Goal: Task Accomplishment & Management: Use online tool/utility

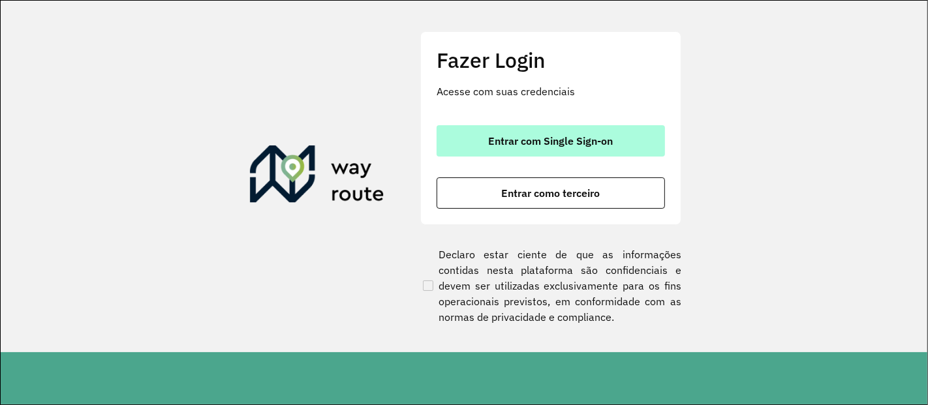
click at [538, 137] on span "Entrar com Single Sign-on" at bounding box center [551, 141] width 125 height 10
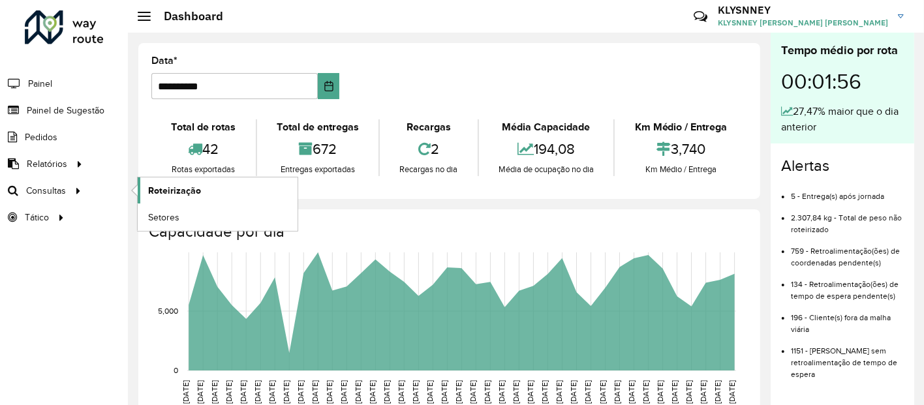
click at [166, 193] on span "Roteirização" at bounding box center [174, 191] width 53 height 14
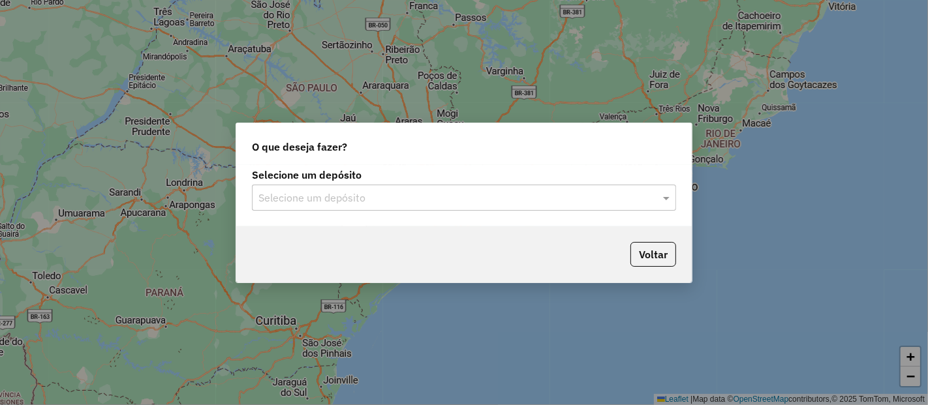
click at [360, 195] on input "text" at bounding box center [451, 199] width 385 height 16
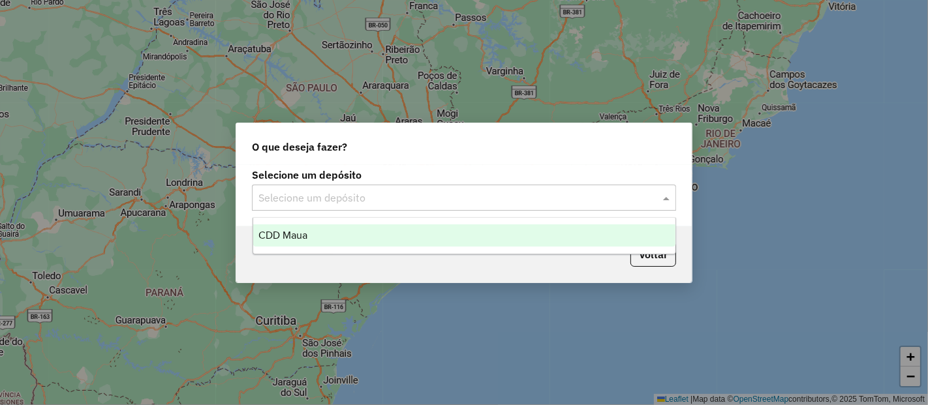
click at [307, 236] on span "CDD Maua" at bounding box center [283, 235] width 49 height 11
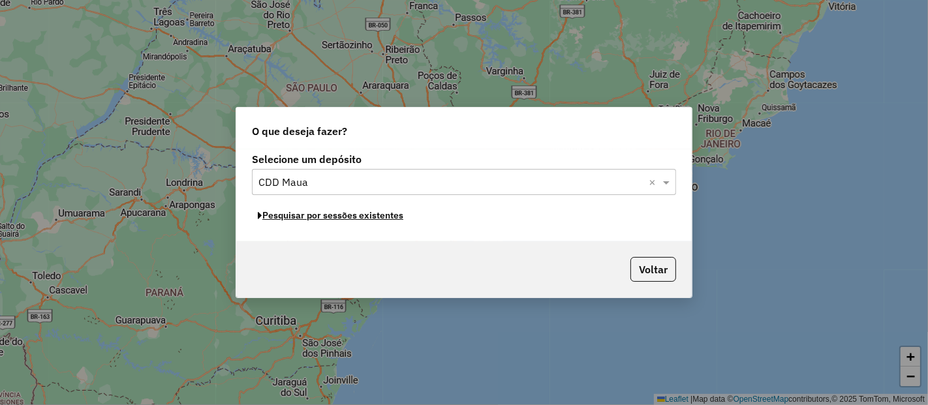
click at [344, 217] on button "Pesquisar por sessões existentes" at bounding box center [330, 216] width 157 height 20
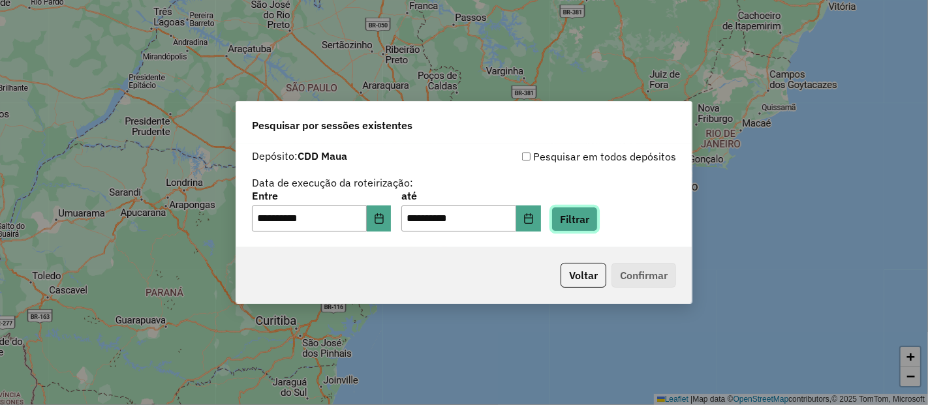
click at [588, 221] on button "Filtrar" at bounding box center [575, 219] width 46 height 25
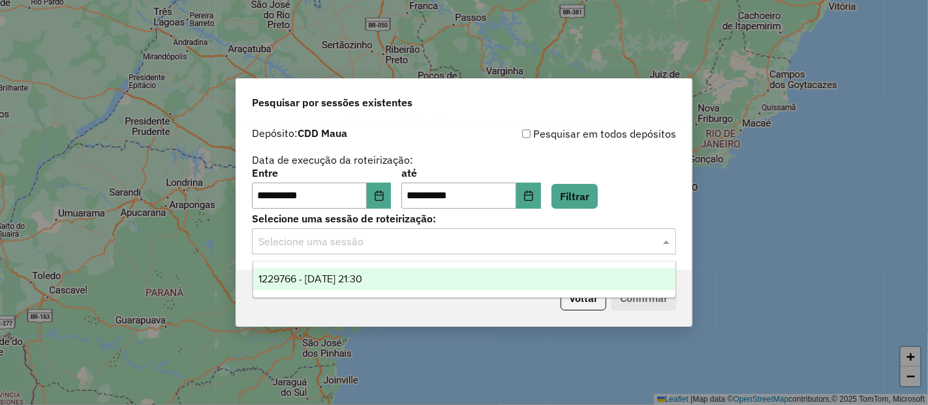
click at [389, 245] on input "text" at bounding box center [451, 242] width 385 height 16
click at [355, 276] on span "1229766 - 14/08/2025 21:30" at bounding box center [311, 279] width 104 height 11
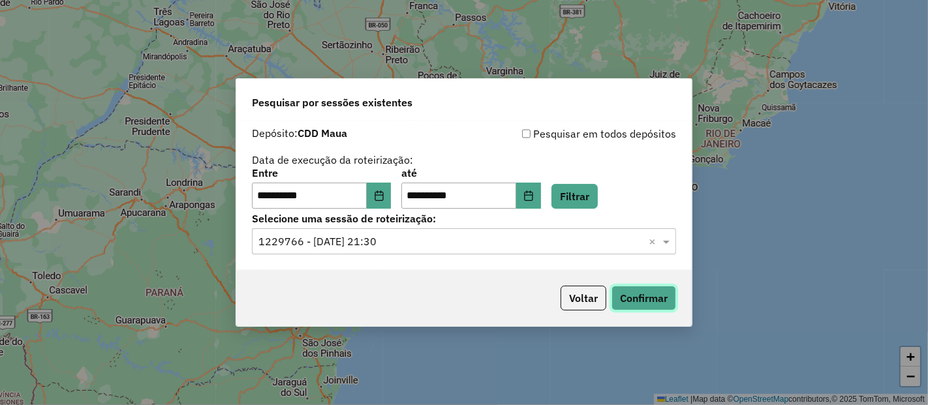
click at [633, 302] on button "Confirmar" at bounding box center [644, 298] width 65 height 25
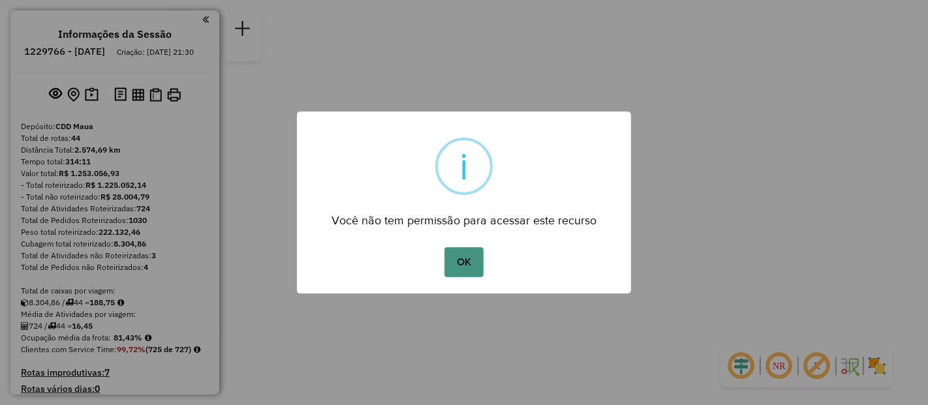
click at [472, 257] on button "OK" at bounding box center [464, 262] width 39 height 30
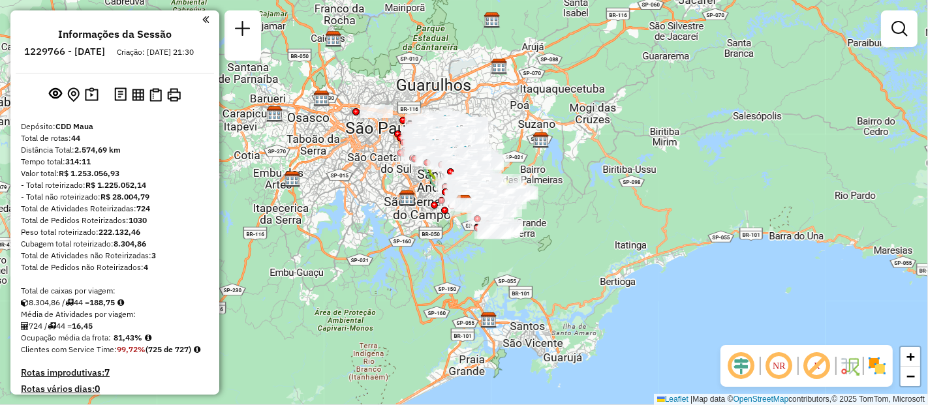
click at [86, 47] on h6 "1229766 - 14/08/2025" at bounding box center [64, 52] width 81 height 12
copy h6 "1229766"
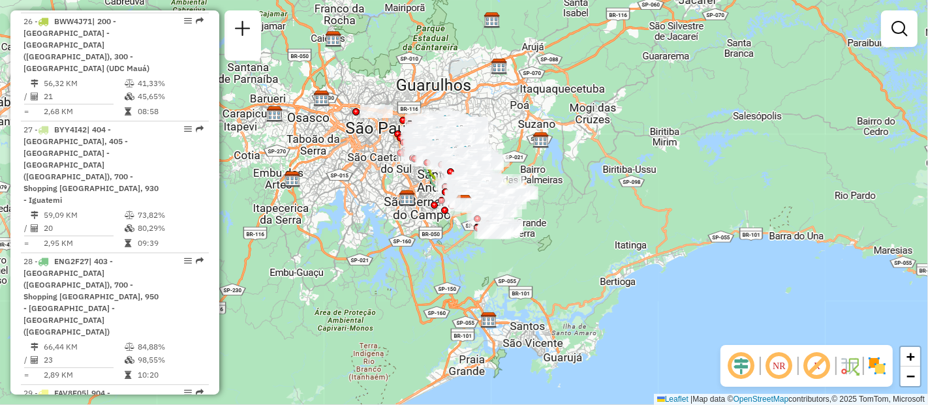
scroll to position [3293, 0]
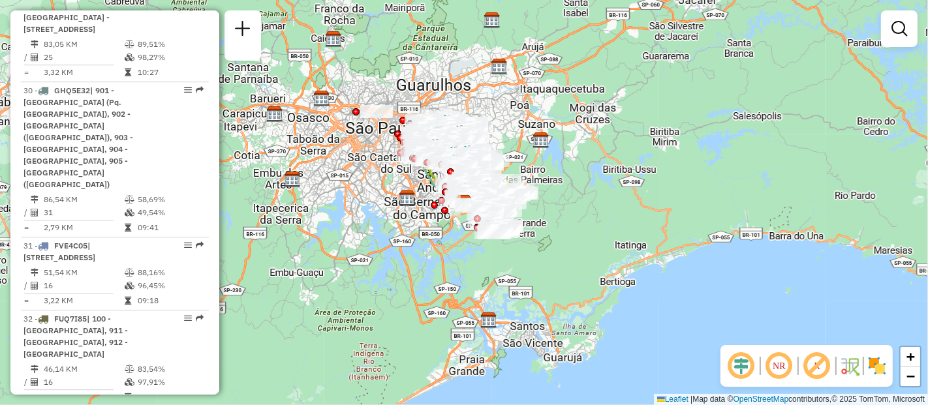
select select "**********"
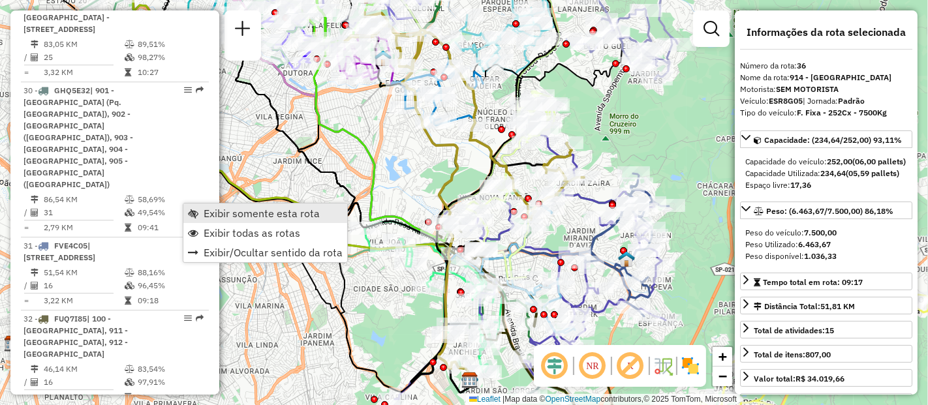
click at [219, 210] on span "Exibir somente esta rota" at bounding box center [262, 213] width 116 height 10
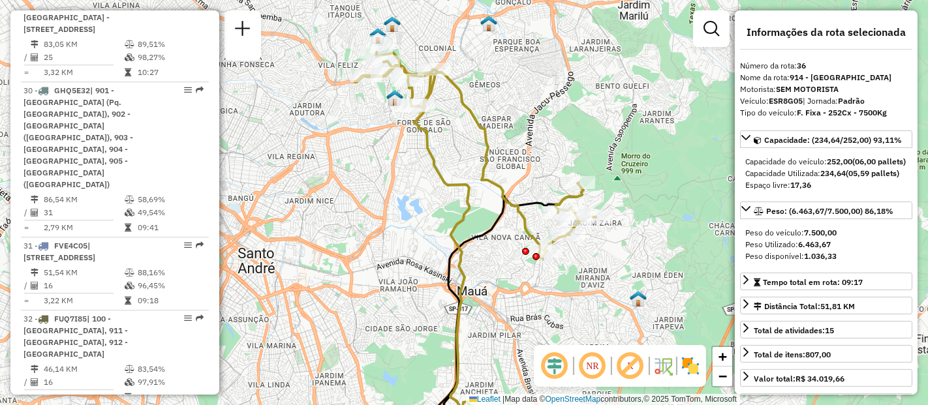
drag, startPoint x: 416, startPoint y: 153, endPoint x: 428, endPoint y: 192, distance: 40.3
click at [428, 192] on div "Janela de atendimento Grade de atendimento Capacidade Transportadoras Veículos …" at bounding box center [464, 202] width 928 height 405
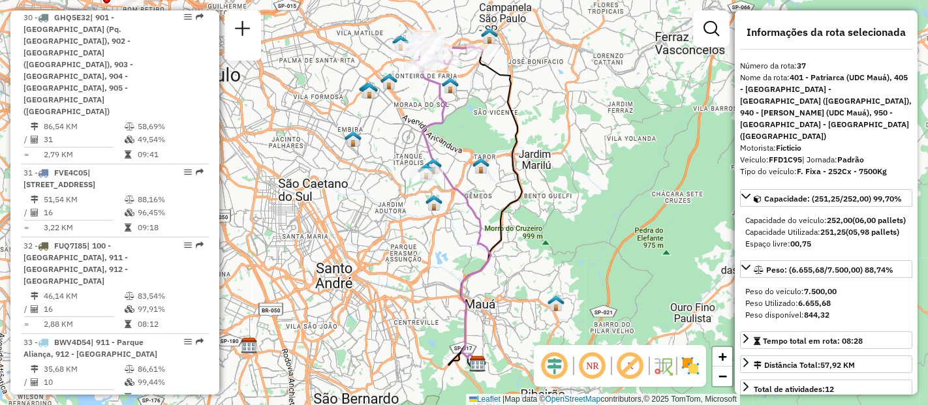
scroll to position [3439, 0]
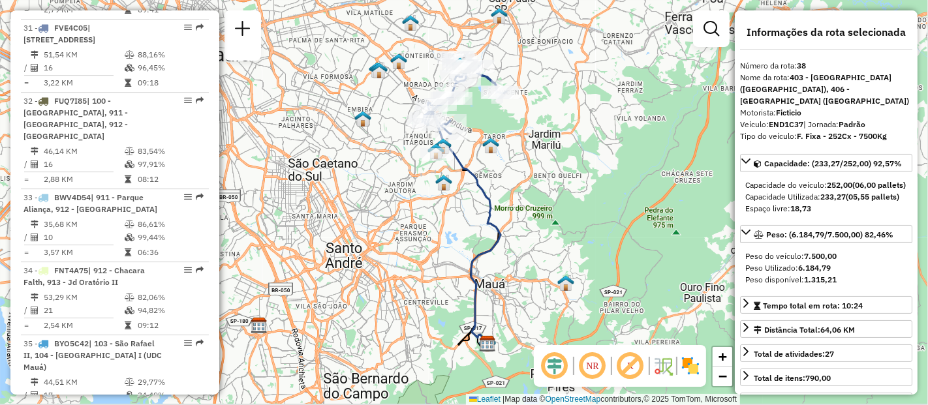
scroll to position [3584, 0]
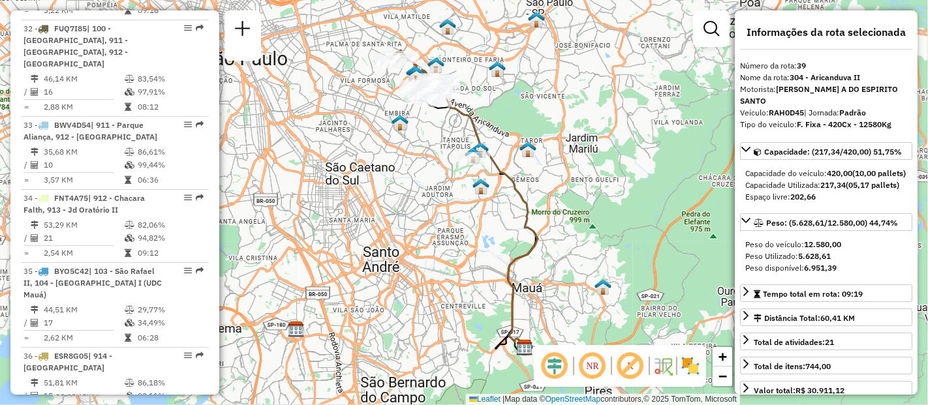
scroll to position [2231, 0]
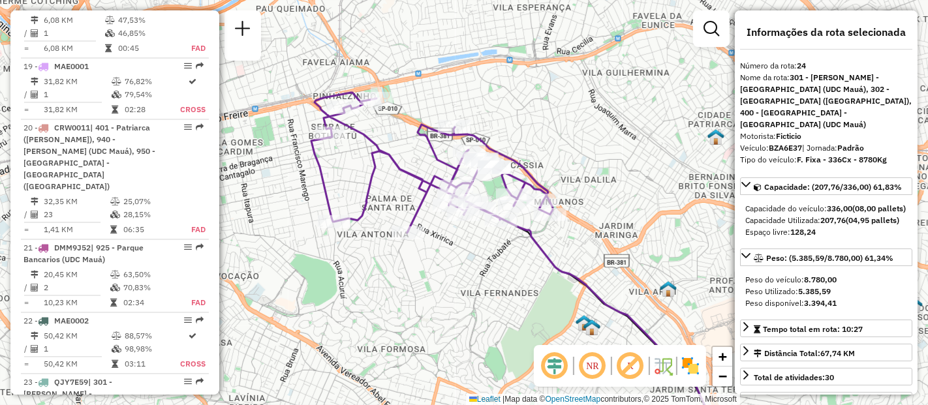
drag, startPoint x: 362, startPoint y: 148, endPoint x: 452, endPoint y: 266, distance: 148.2
click at [452, 266] on div "Janela de atendimento Grade de atendimento Capacidade Transportadoras Veículos …" at bounding box center [464, 202] width 928 height 405
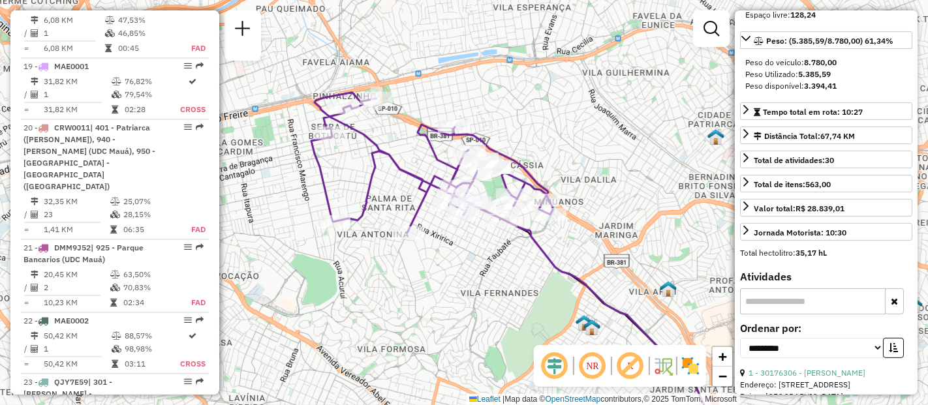
click at [808, 312] on input "text" at bounding box center [813, 302] width 146 height 26
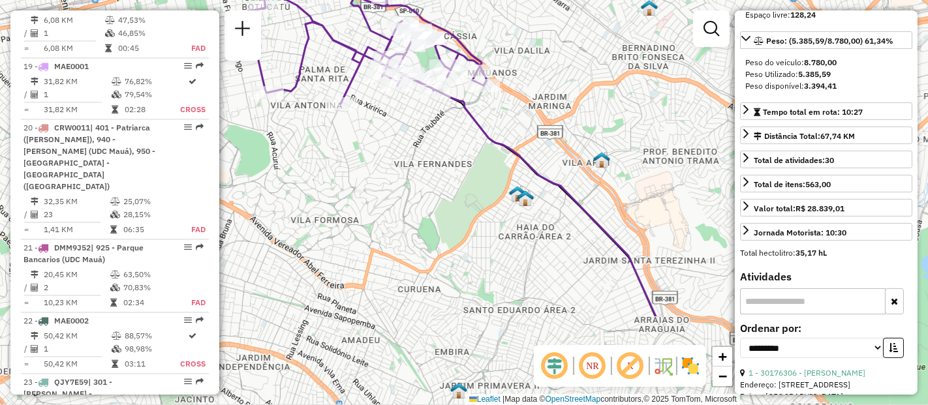
drag, startPoint x: 591, startPoint y: 247, endPoint x: 524, endPoint y: 118, distance: 145.4
click at [524, 118] on div "Janela de atendimento Grade de atendimento Capacidade Transportadoras Veículos …" at bounding box center [464, 202] width 928 height 405
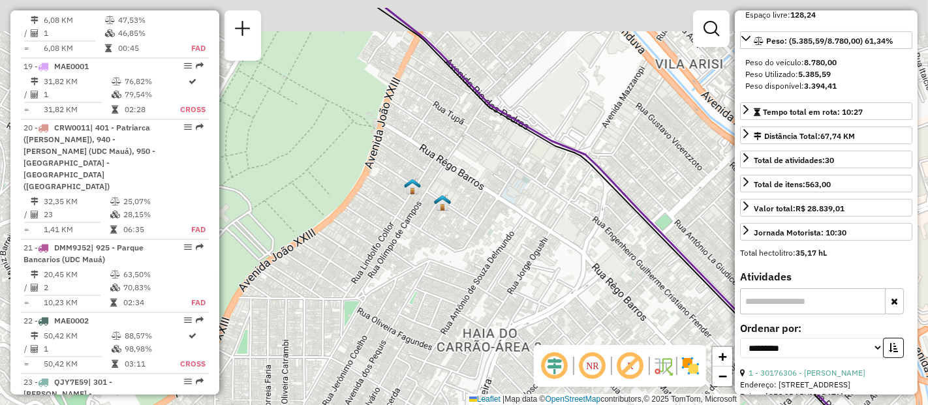
drag, startPoint x: 495, startPoint y: 122, endPoint x: 512, endPoint y: 149, distance: 32.2
click at [501, 171] on div "Janela de atendimento Grade de atendimento Capacidade Transportadoras Veículos …" at bounding box center [464, 202] width 928 height 405
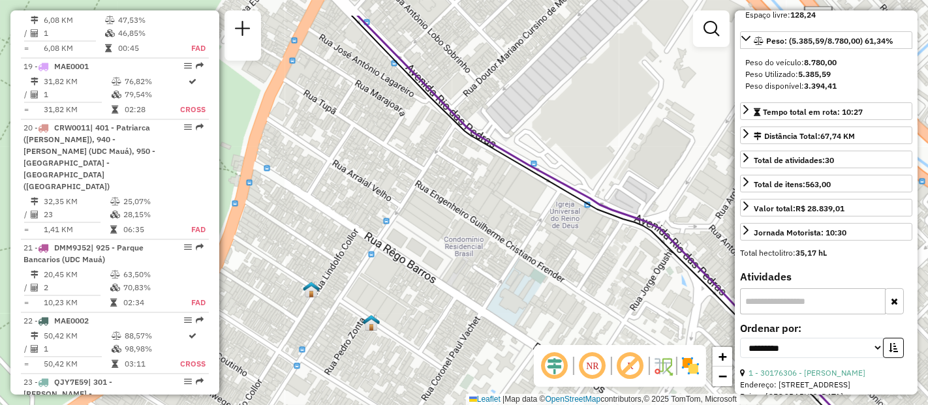
drag, startPoint x: 473, startPoint y: 93, endPoint x: 474, endPoint y: 150, distance: 56.8
click at [474, 150] on div "Janela de atendimento Grade de atendimento Capacidade Transportadoras Veículos …" at bounding box center [464, 202] width 928 height 405
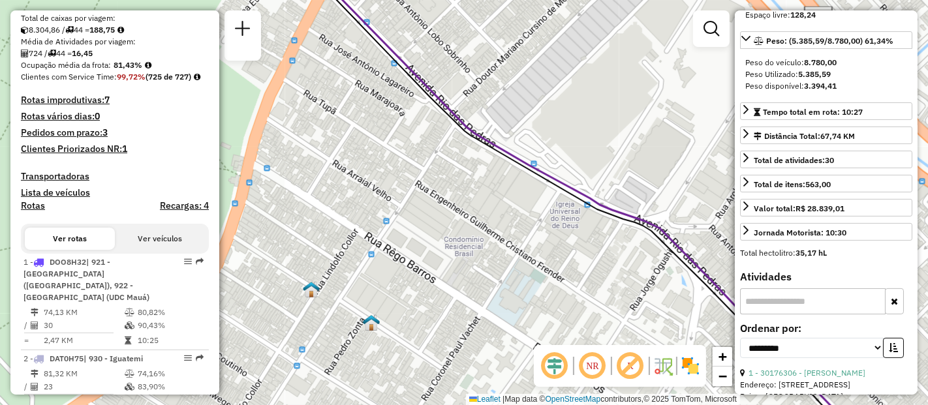
scroll to position [0, 0]
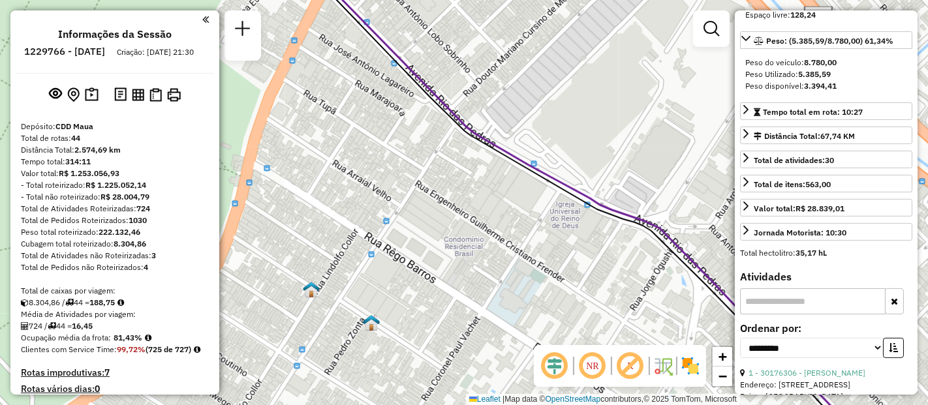
click at [89, 52] on h6 "1229766 - 14/08/2025" at bounding box center [64, 52] width 81 height 12
copy h6 "1229766"
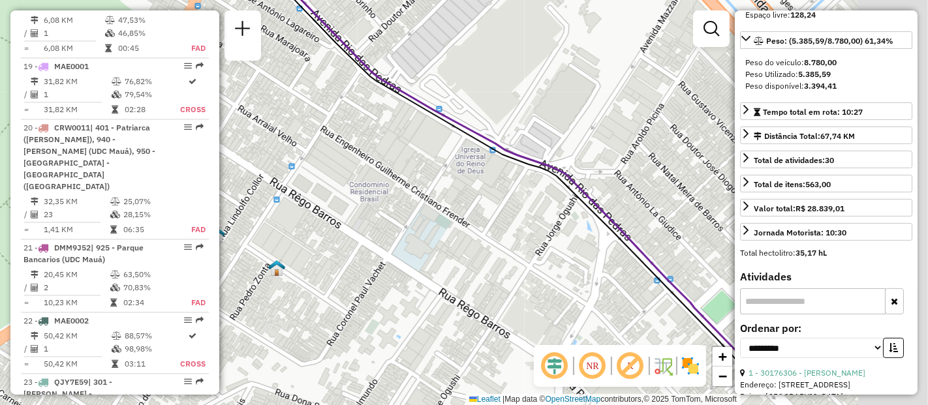
drag, startPoint x: 588, startPoint y: 255, endPoint x: 435, endPoint y: 131, distance: 195.9
click at [436, 131] on div "Janela de atendimento Grade de atendimento Capacidade Transportadoras Veículos …" at bounding box center [464, 202] width 928 height 405
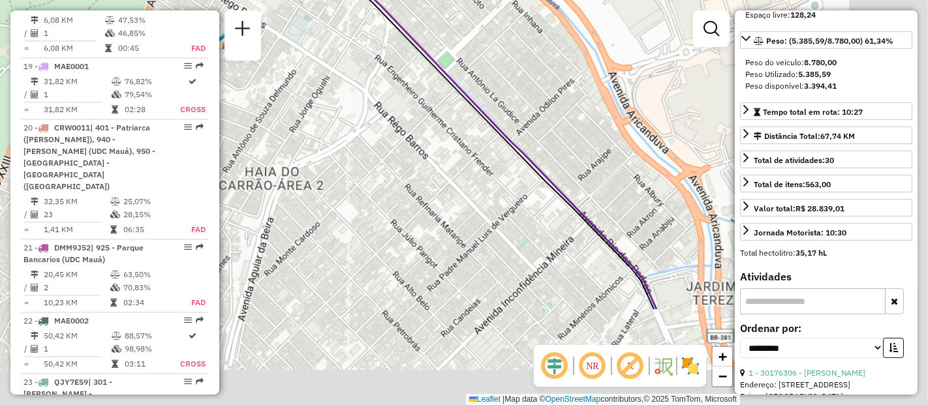
drag, startPoint x: 533, startPoint y: 234, endPoint x: 404, endPoint y: 101, distance: 185.1
click at [398, 96] on div "Janela de atendimento Grade de atendimento Capacidade Transportadoras Veículos …" at bounding box center [464, 202] width 928 height 405
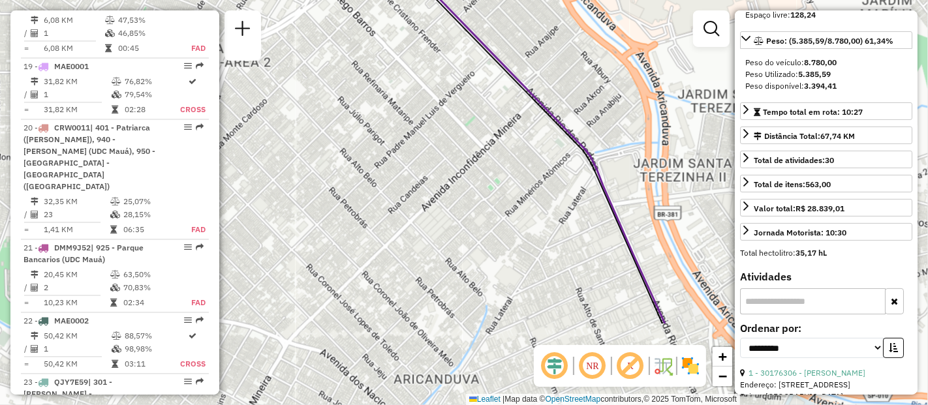
drag, startPoint x: 552, startPoint y: 263, endPoint x: 499, endPoint y: 137, distance: 136.4
click at [499, 137] on div "Janela de atendimento Grade de atendimento Capacidade Transportadoras Veículos …" at bounding box center [464, 202] width 928 height 405
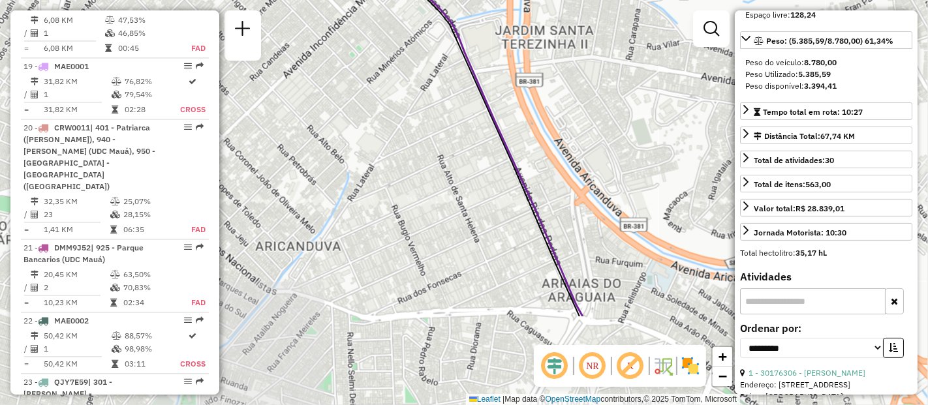
drag, startPoint x: 544, startPoint y: 212, endPoint x: 440, endPoint y: 112, distance: 143.6
click at [440, 112] on div "Janela de atendimento Grade de atendimento Capacidade Transportadoras Veículos …" at bounding box center [464, 202] width 928 height 405
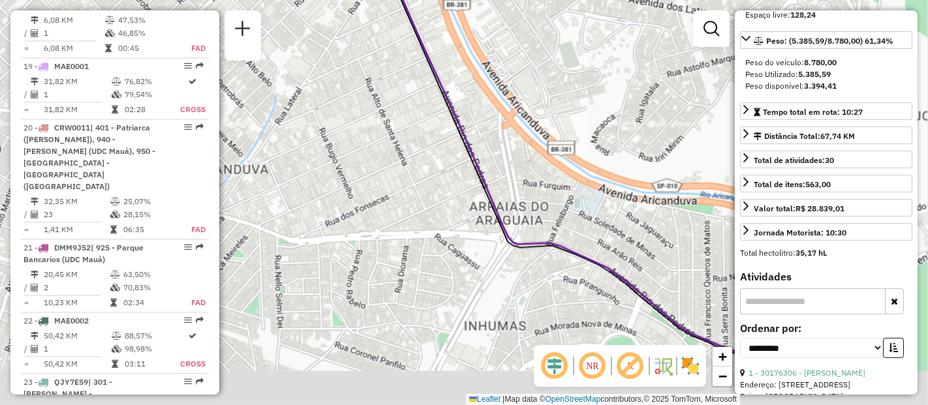
drag, startPoint x: 462, startPoint y: 236, endPoint x: 386, endPoint y: 148, distance: 115.8
click at [386, 148] on div "Janela de atendimento Grade de atendimento Capacidade Transportadoras Veículos …" at bounding box center [464, 202] width 928 height 405
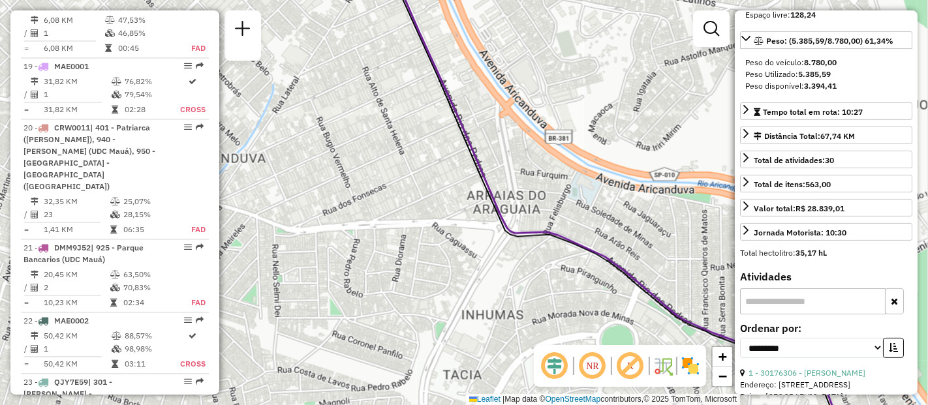
drag, startPoint x: 421, startPoint y: 166, endPoint x: 458, endPoint y: 250, distance: 92.1
click at [458, 250] on div "Janela de atendimento Grade de atendimento Capacidade Transportadoras Veículos …" at bounding box center [464, 202] width 928 height 405
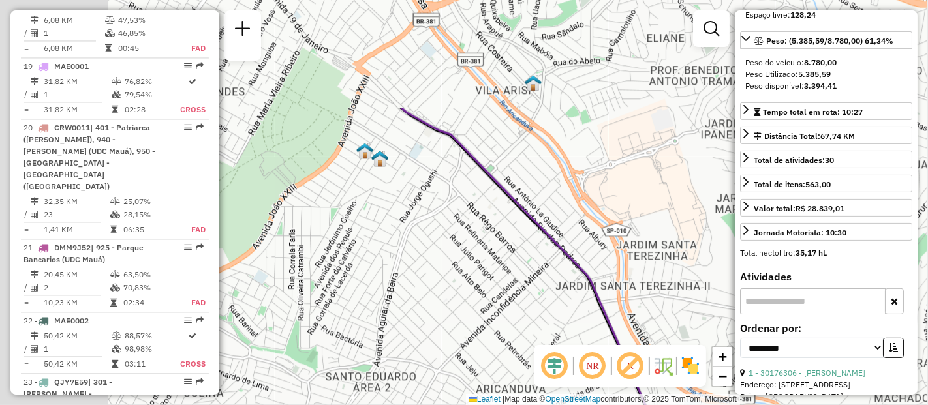
drag, startPoint x: 394, startPoint y: 183, endPoint x: 536, endPoint y: 312, distance: 192.2
click at [536, 312] on div "Janela de atendimento Grade de atendimento Capacidade Transportadoras Veículos …" at bounding box center [464, 202] width 928 height 405
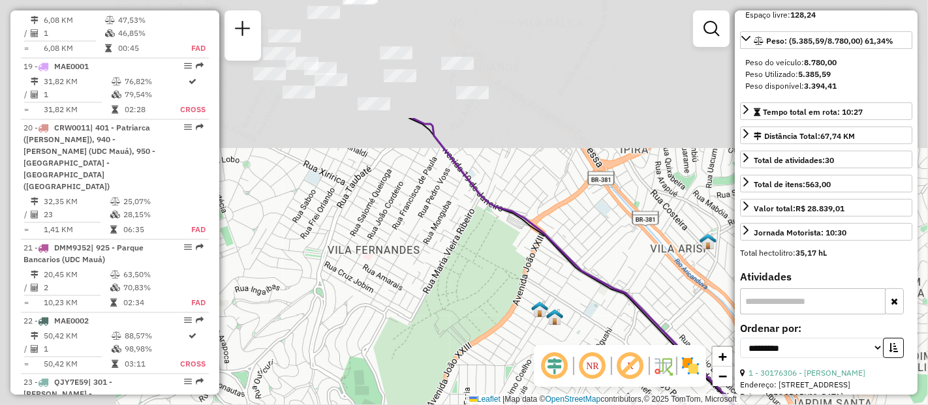
drag, startPoint x: 360, startPoint y: 151, endPoint x: 546, endPoint y: 316, distance: 248.3
click at [546, 316] on img at bounding box center [539, 309] width 17 height 17
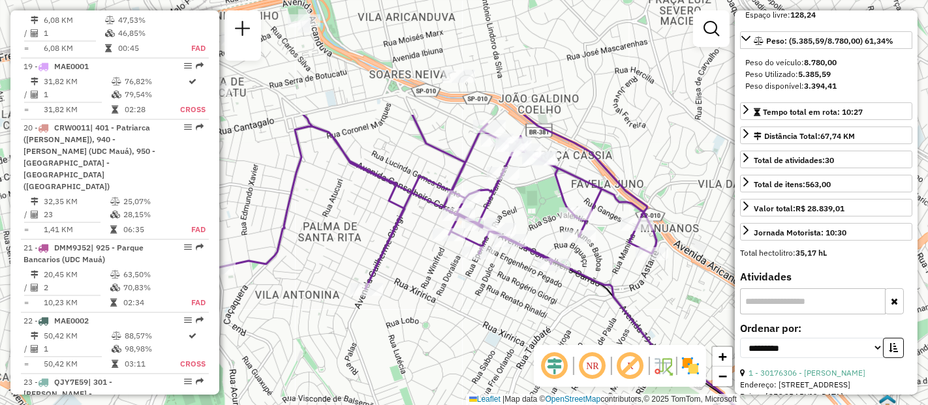
drag, startPoint x: 337, startPoint y: 136, endPoint x: 505, endPoint y: 291, distance: 229.1
click at [505, 291] on div "Janela de atendimento Grade de atendimento Capacidade Transportadoras Veículos …" at bounding box center [464, 202] width 928 height 405
click at [595, 362] on em at bounding box center [592, 366] width 31 height 31
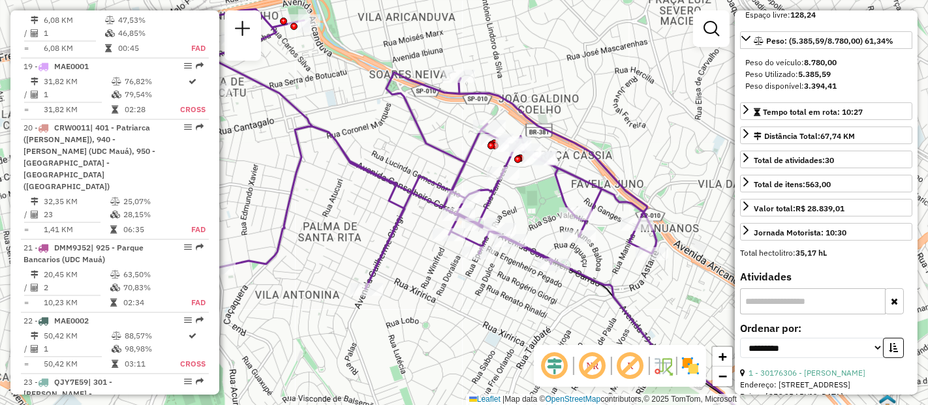
click at [595, 362] on em at bounding box center [592, 366] width 31 height 31
click at [627, 364] on em at bounding box center [630, 366] width 31 height 31
click at [793, 306] on input "text" at bounding box center [813, 302] width 146 height 26
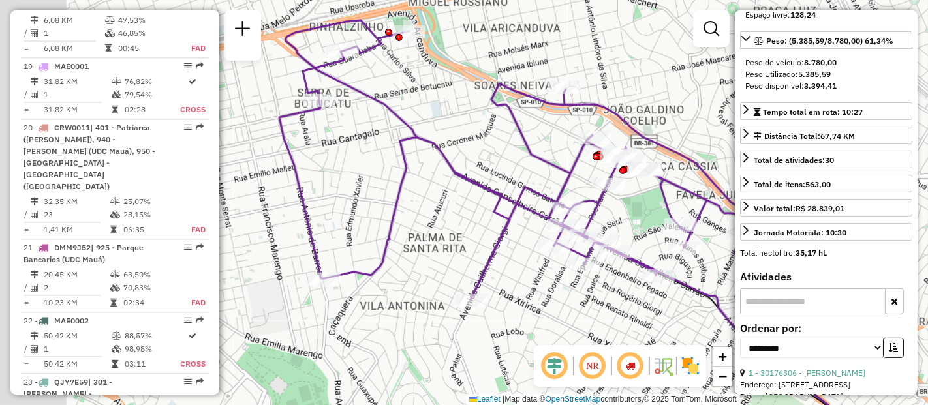
drag, startPoint x: 540, startPoint y: 79, endPoint x: 644, endPoint y: 90, distance: 104.4
click at [644, 90] on div "Janela de atendimento Grade de atendimento Capacidade Transportadoras Veículos …" at bounding box center [464, 202] width 928 height 405
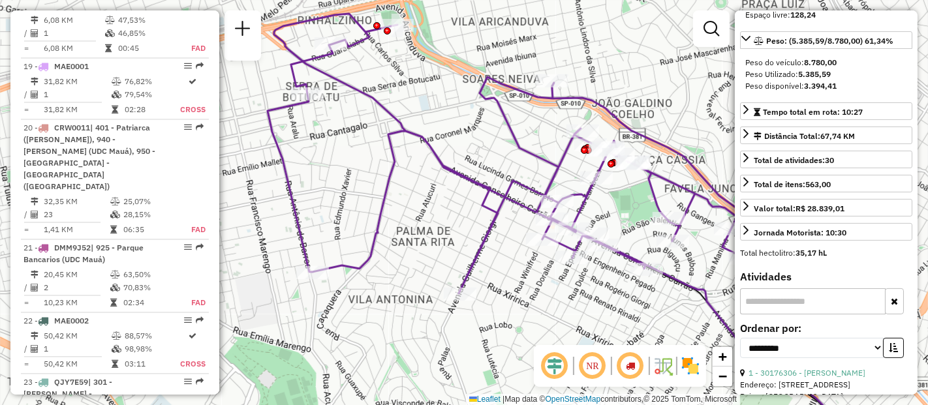
click at [434, 146] on icon at bounding box center [509, 154] width 482 height 280
click at [785, 313] on input "text" at bounding box center [813, 302] width 146 height 26
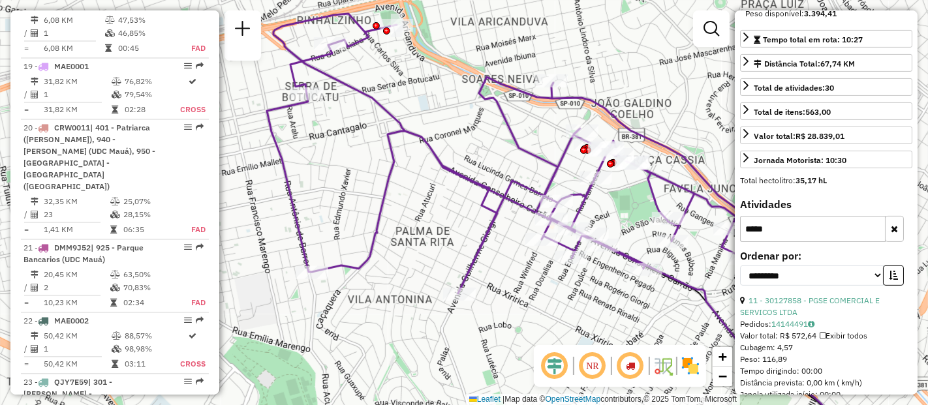
type input "*****"
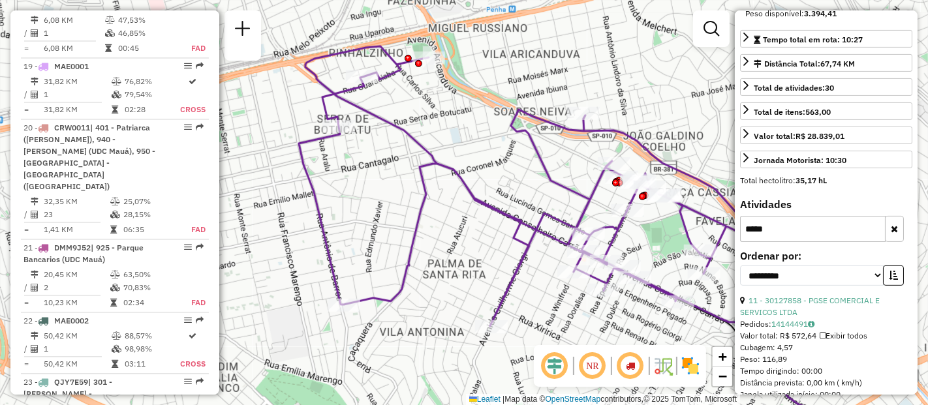
drag, startPoint x: 451, startPoint y: 190, endPoint x: 524, endPoint y: 247, distance: 92.1
click at [483, 223] on div "Janela de atendimento Grade de atendimento Capacidade Transportadoras Veículos …" at bounding box center [464, 202] width 928 height 405
click at [629, 362] on em at bounding box center [630, 366] width 31 height 31
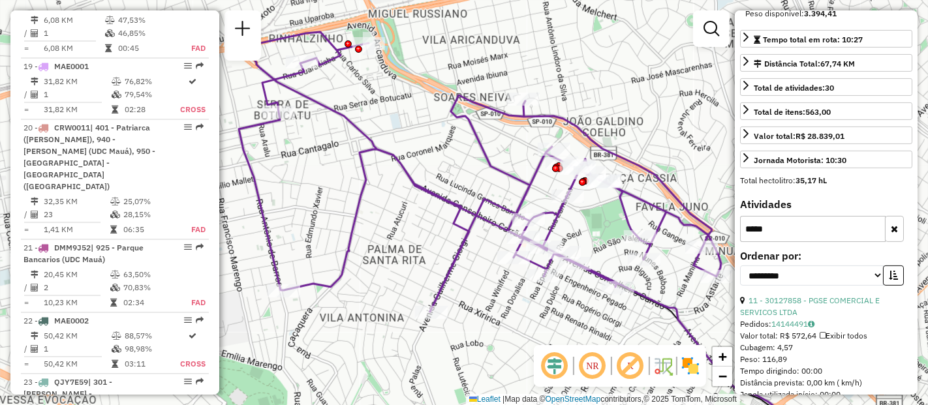
drag, startPoint x: 488, startPoint y: 198, endPoint x: 428, endPoint y: 183, distance: 61.9
click at [428, 183] on icon at bounding box center [480, 172] width 482 height 280
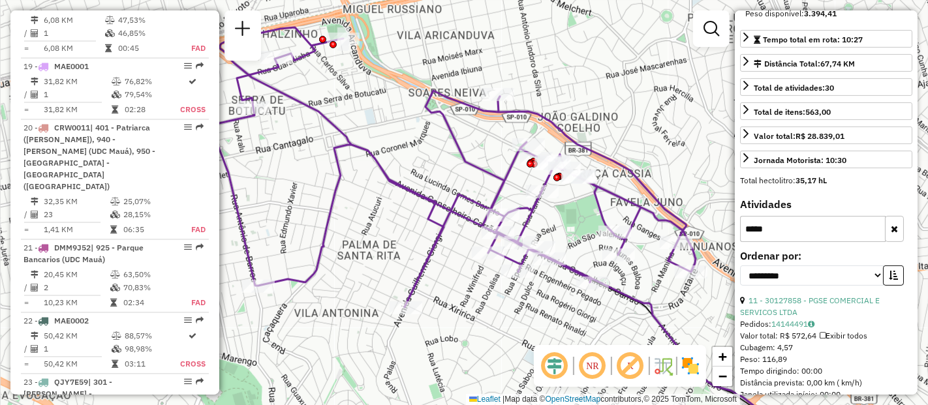
drag, startPoint x: 626, startPoint y: 305, endPoint x: 451, endPoint y: 133, distance: 245.6
click at [599, 300] on div "Janela de atendimento Grade de atendimento Capacidade Transportadoras Veículos …" at bounding box center [464, 202] width 928 height 405
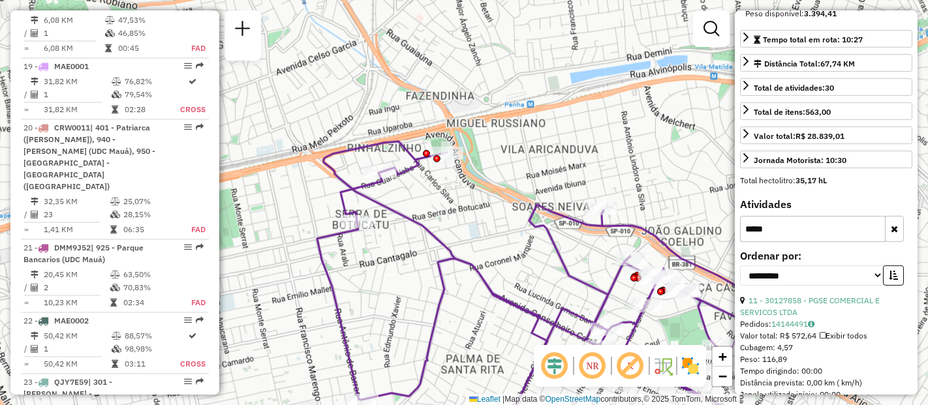
drag, startPoint x: 351, startPoint y: 61, endPoint x: 433, endPoint y: 172, distance: 138.5
click at [463, 180] on div "Janela de atendimento Grade de atendimento Capacidade Transportadoras Veículos …" at bounding box center [464, 202] width 928 height 405
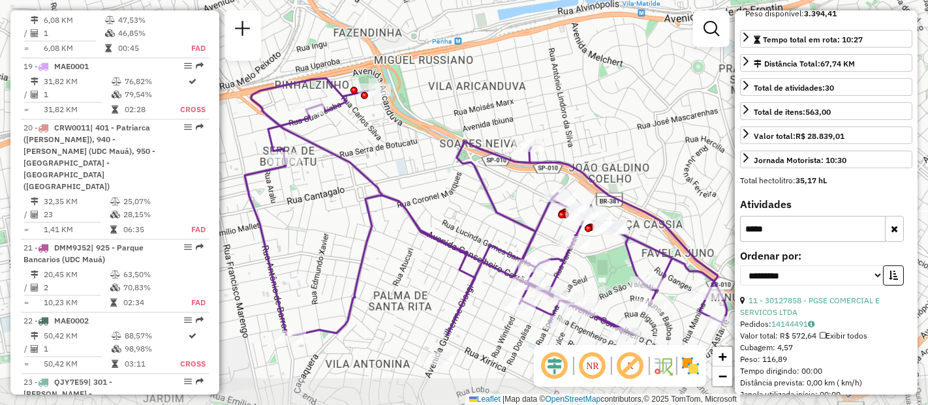
drag, startPoint x: 416, startPoint y: 251, endPoint x: 386, endPoint y: 158, distance: 98.1
click at [386, 158] on div "Janela de atendimento Grade de atendimento Capacidade Transportadoras Veículos …" at bounding box center [464, 202] width 928 height 405
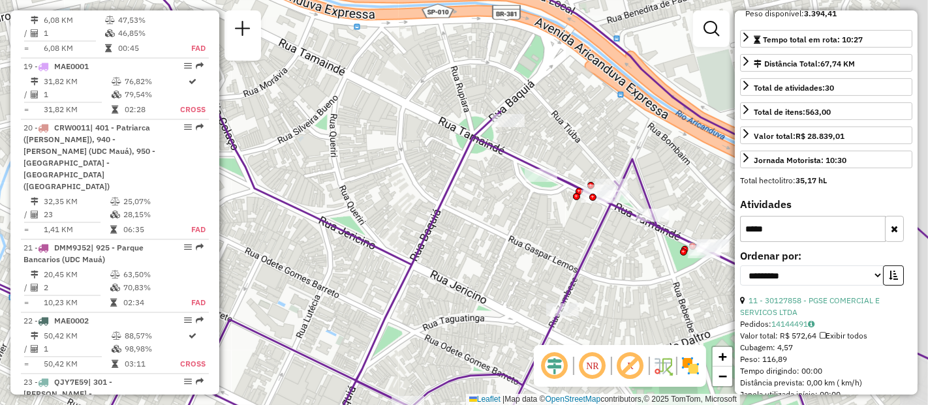
drag, startPoint x: 606, startPoint y: 249, endPoint x: 563, endPoint y: 232, distance: 45.7
click at [563, 232] on div "Janela de atendimento Grade de atendimento Capacidade Transportadoras Veículos …" at bounding box center [464, 202] width 928 height 405
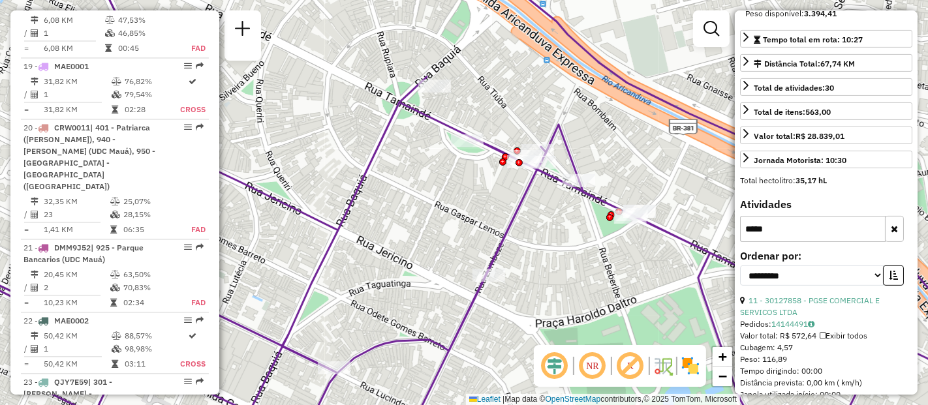
drag, startPoint x: 635, startPoint y: 280, endPoint x: 593, endPoint y: 247, distance: 53.4
click at [560, 246] on div "Janela de atendimento Grade de atendimento Capacidade Transportadoras Veículos …" at bounding box center [464, 202] width 928 height 405
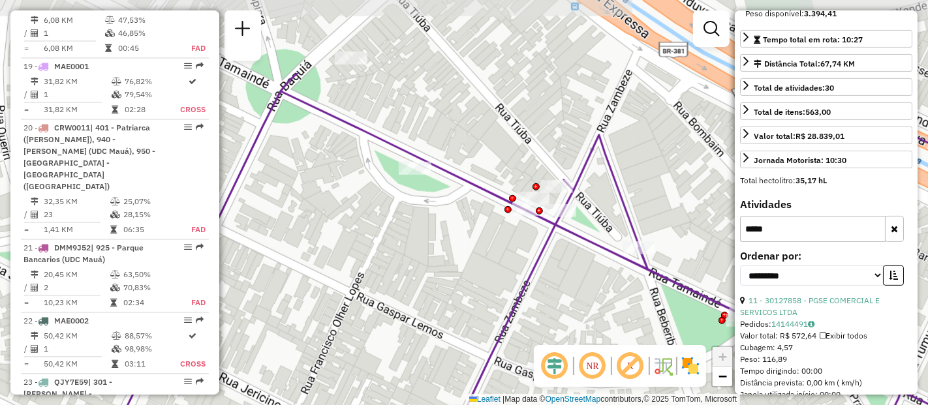
drag, startPoint x: 439, startPoint y: 189, endPoint x: 550, endPoint y: 295, distance: 153.3
click at [550, 295] on div "Janela de atendimento Grade de atendimento Capacidade Transportadoras Veículos …" at bounding box center [464, 202] width 928 height 405
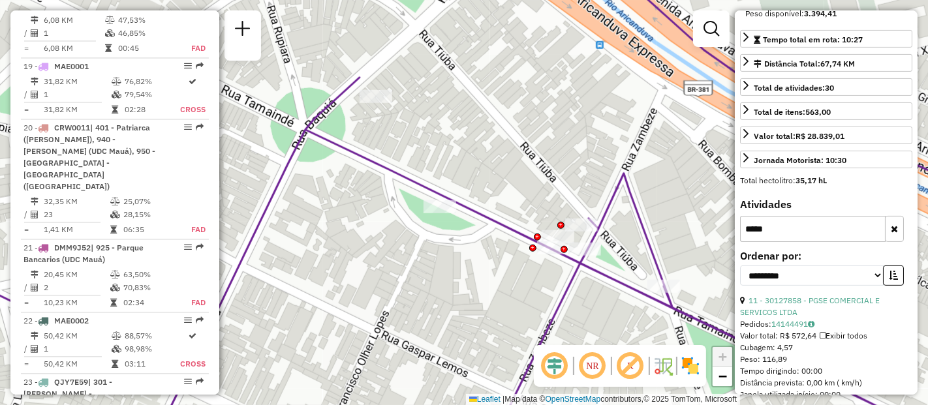
drag, startPoint x: 469, startPoint y: 251, endPoint x: 494, endPoint y: 290, distance: 45.8
click at [494, 290] on div "Janela de atendimento Grade de atendimento Capacidade Transportadoras Veículos …" at bounding box center [464, 202] width 928 height 405
click at [783, 239] on input "*****" at bounding box center [813, 229] width 146 height 26
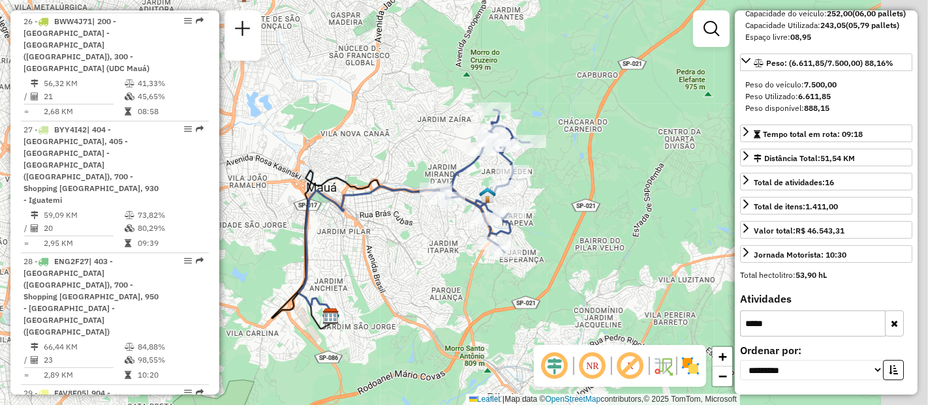
drag, startPoint x: 506, startPoint y: 228, endPoint x: 449, endPoint y: 245, distance: 59.3
click at [449, 245] on div "Janela de atendimento Grade de atendimento Capacidade Transportadoras Veículos …" at bounding box center [464, 202] width 928 height 405
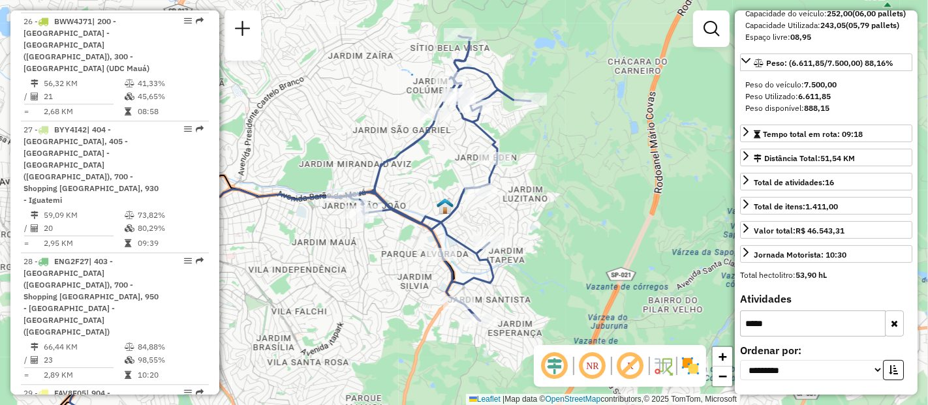
drag, startPoint x: 525, startPoint y: 198, endPoint x: 532, endPoint y: 212, distance: 14.9
click at [532, 212] on div "Janela de atendimento Grade de atendimento Capacidade Transportadoras Veículos …" at bounding box center [464, 202] width 928 height 405
